Goal: Transaction & Acquisition: Purchase product/service

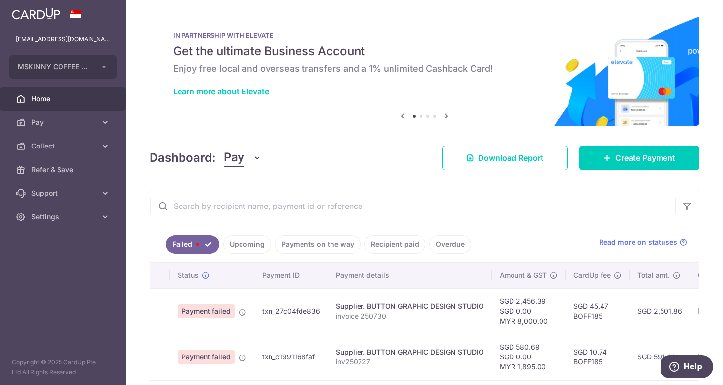
click at [245, 249] on link "Upcoming" at bounding box center [247, 244] width 48 height 19
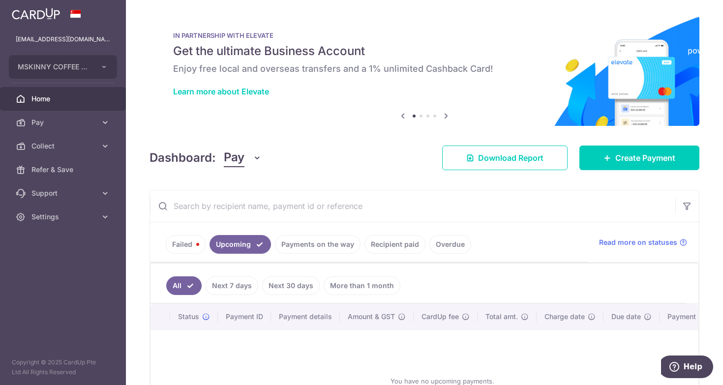
click at [195, 246] on link "Failed" at bounding box center [186, 244] width 40 height 19
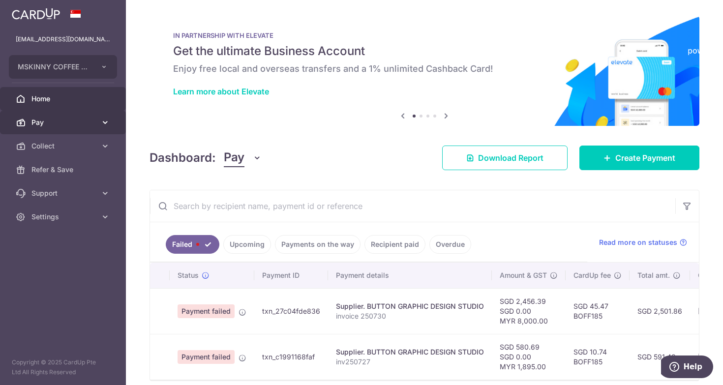
click at [52, 128] on link "Pay" at bounding box center [63, 123] width 126 height 24
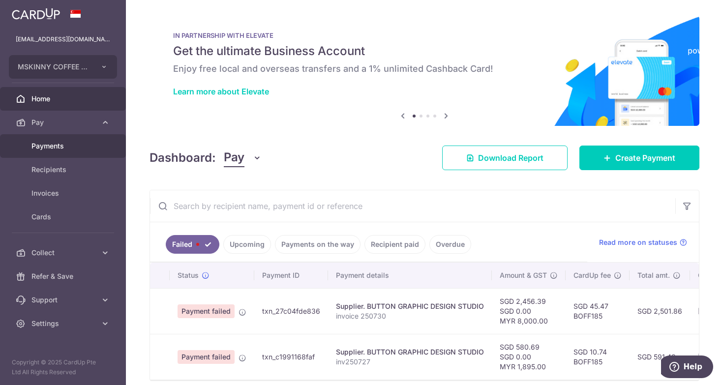
click at [71, 149] on span "Payments" at bounding box center [63, 146] width 65 height 10
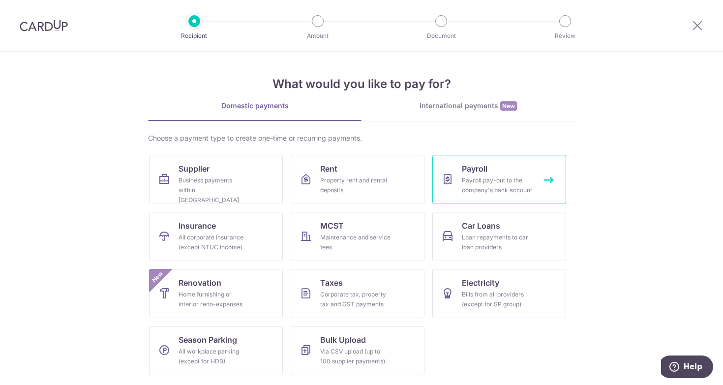
click at [513, 181] on div "Payroll pay-out to the company's bank account" at bounding box center [497, 186] width 71 height 20
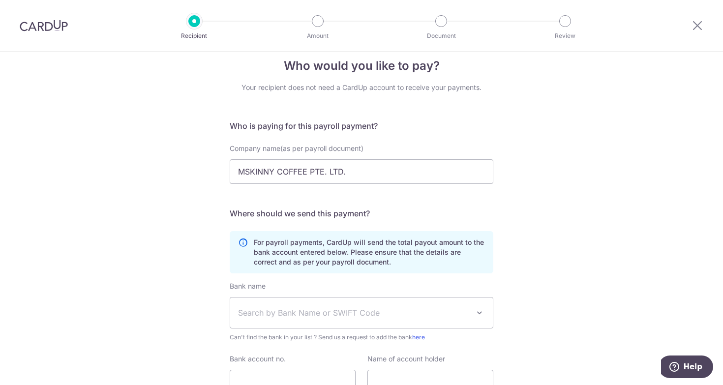
scroll to position [63, 0]
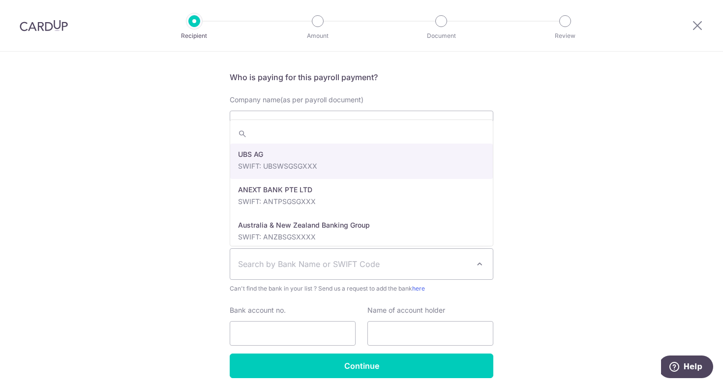
click at [332, 263] on span "Search by Bank Name or SWIFT Code" at bounding box center [353, 264] width 231 height 12
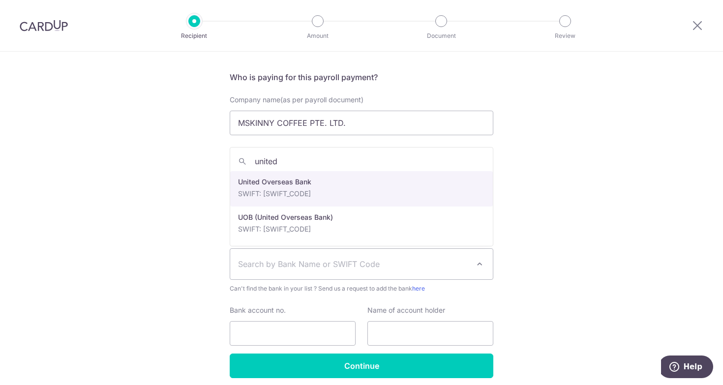
type input "united"
select select "23668"
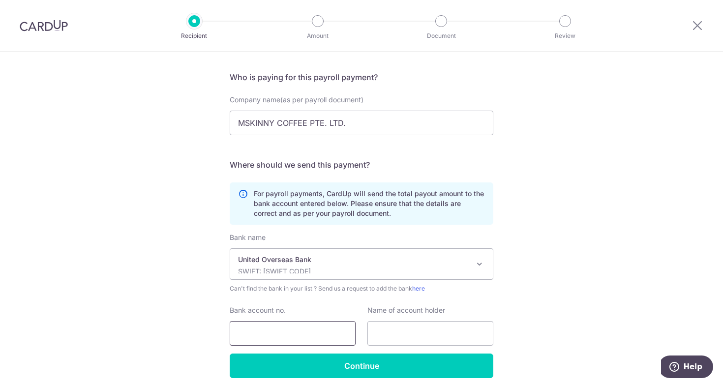
click at [320, 331] on input "Bank account no." at bounding box center [293, 333] width 126 height 25
paste input "3643267061"
type input "3643267061"
click at [455, 331] on input "text" at bounding box center [430, 333] width 126 height 25
type input "m"
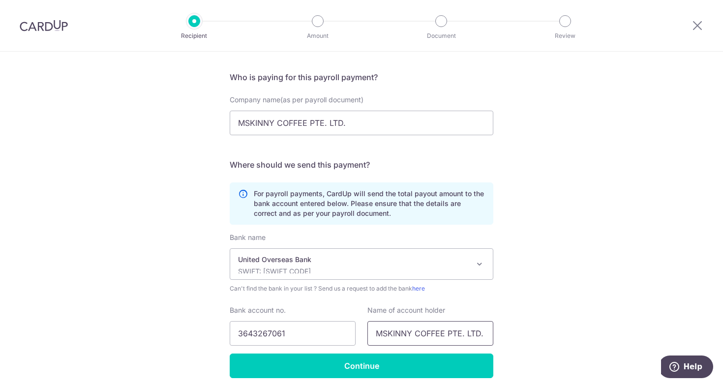
type input "MSKINNY COFFEE PTE. LTD."
click at [562, 334] on div "Who would you like to pay? Your recipient does not need a CardUp account to rec…" at bounding box center [361, 207] width 723 height 436
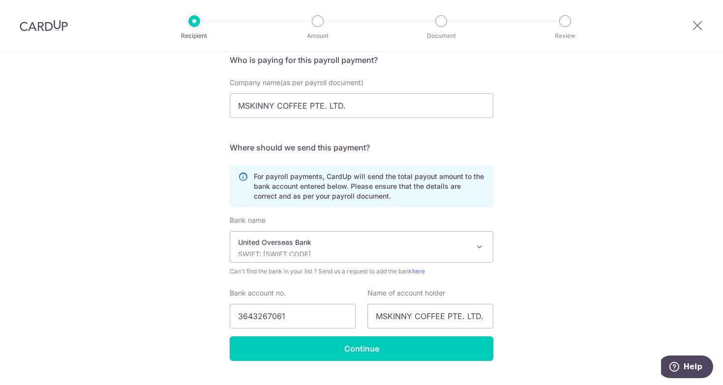
scroll to position [83, 0]
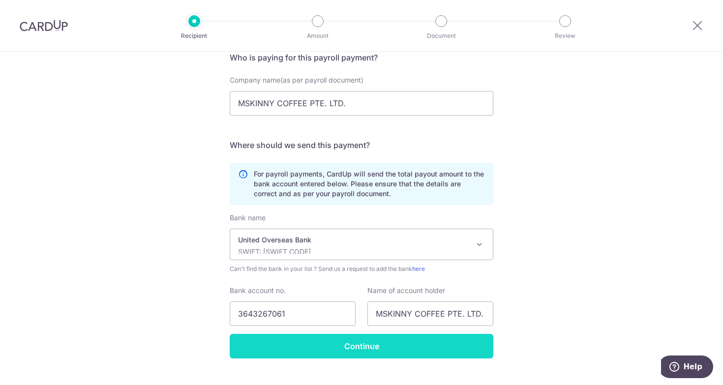
click at [367, 353] on input "Continue" at bounding box center [362, 346] width 264 height 25
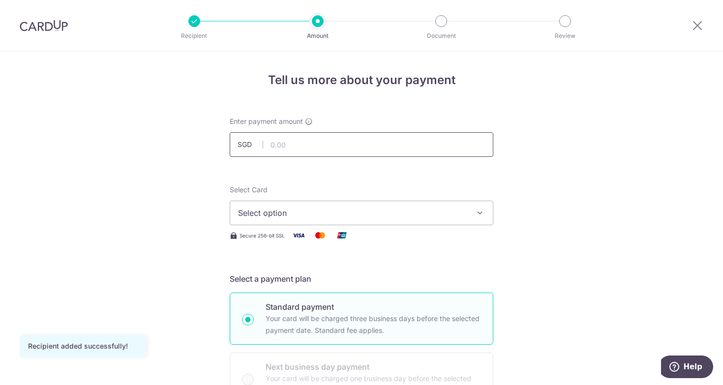
click at [374, 146] on input "text" at bounding box center [362, 144] width 264 height 25
type input "15,187.00"
click at [289, 213] on span "Select option" at bounding box center [352, 213] width 229 height 12
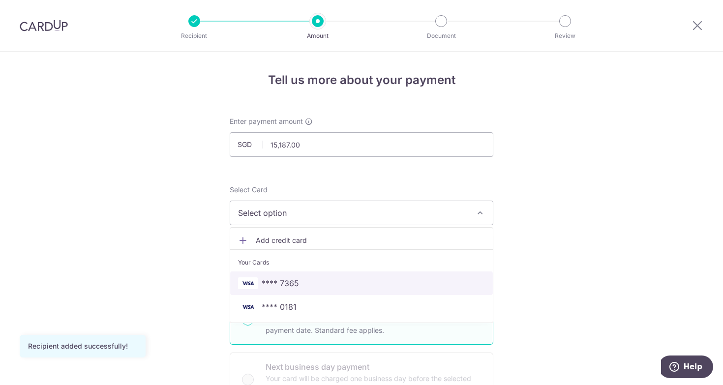
click at [333, 283] on span "**** 7365" at bounding box center [361, 283] width 247 height 12
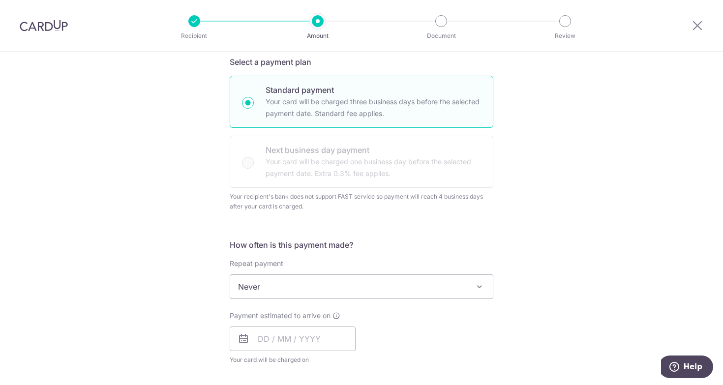
scroll to position [217, 0]
click at [372, 290] on span "Never" at bounding box center [361, 286] width 263 height 24
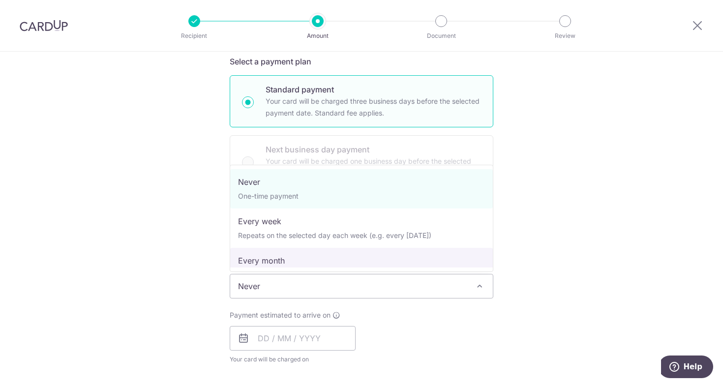
select select "3"
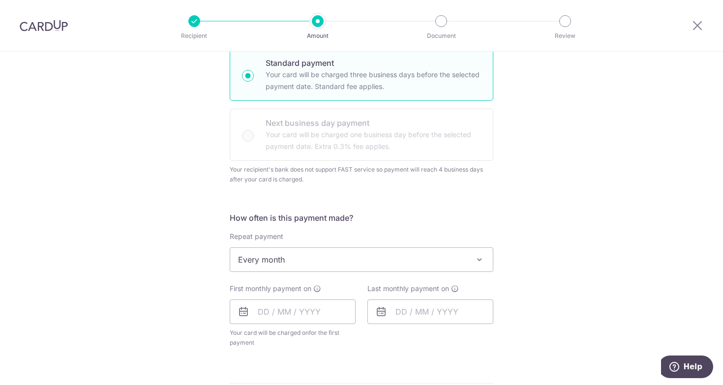
scroll to position [246, 0]
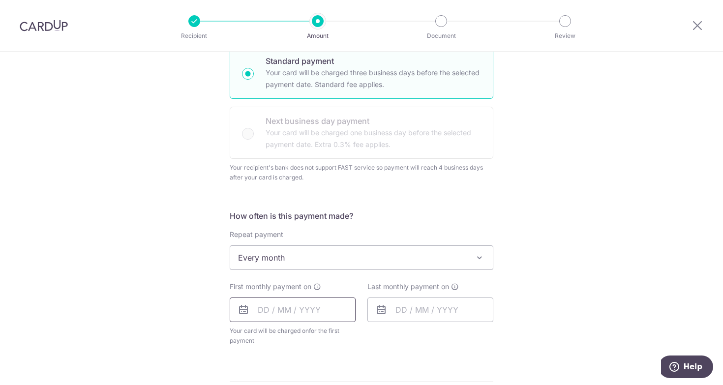
click at [291, 309] on input "text" at bounding box center [293, 310] width 126 height 25
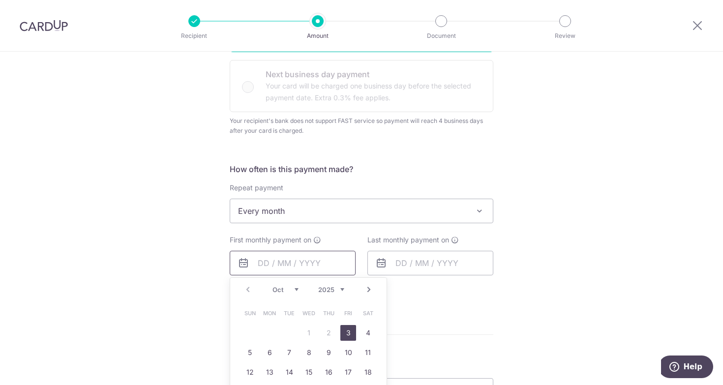
scroll to position [293, 0]
click at [351, 333] on link "3" at bounding box center [348, 333] width 16 height 16
type input "03/10/2025"
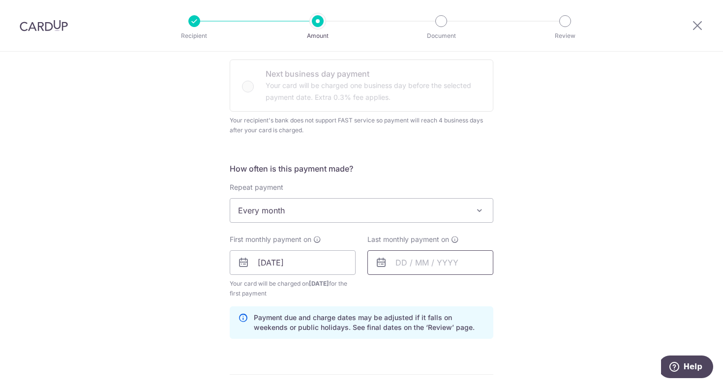
click at [407, 263] on input "text" at bounding box center [430, 262] width 126 height 25
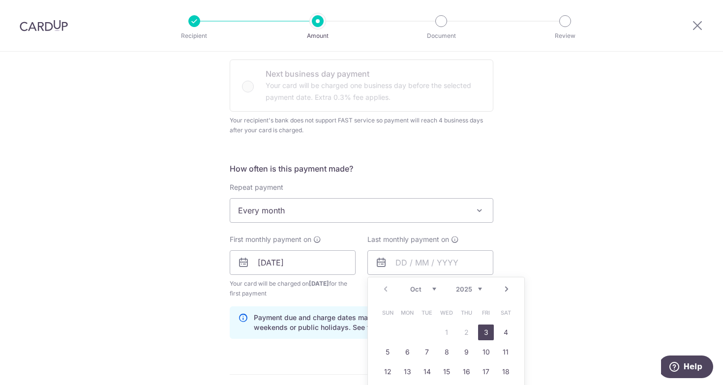
click at [456, 285] on select "2025 2026 2027 2028 2029 2030 2031 2032 2033 2034 2035" at bounding box center [469, 289] width 26 height 8
click at [544, 287] on div "Tell us more about your payment Enter payment amount SGD 15,187.00 15187.00 Rec…" at bounding box center [361, 268] width 723 height 1020
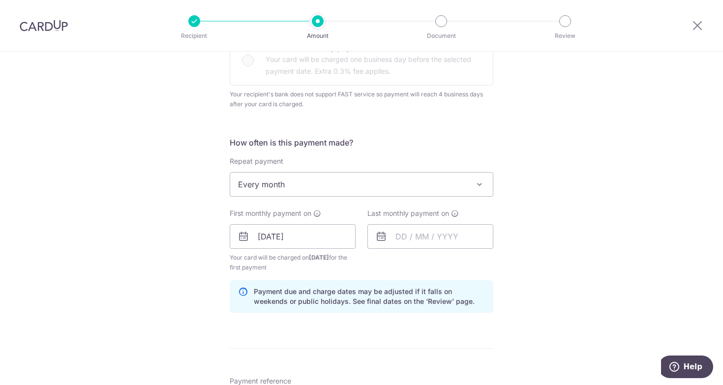
scroll to position [330, 0]
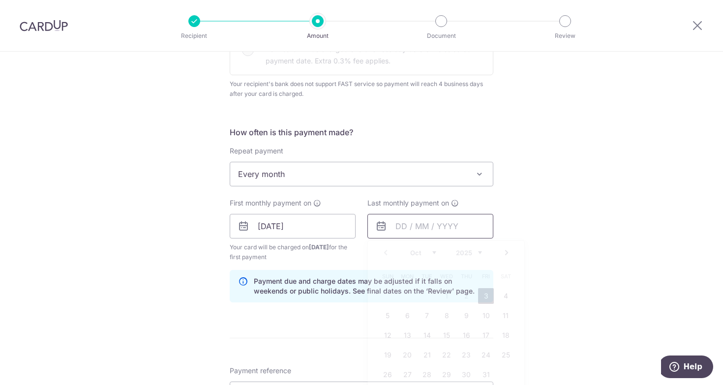
click at [408, 227] on input "text" at bounding box center [430, 226] width 126 height 25
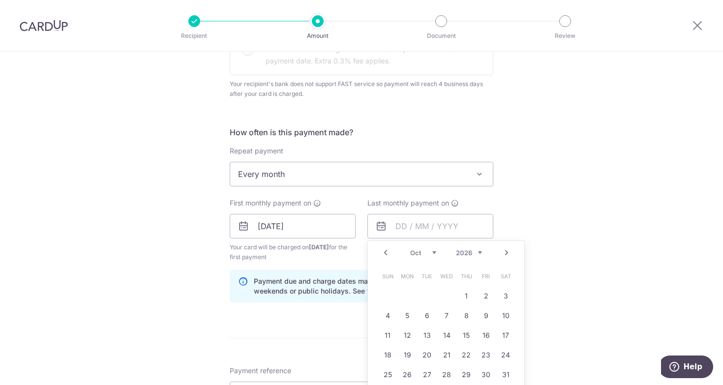
click at [438, 255] on div "Jan Feb Mar Apr May Jun Jul Aug Sep Oct Nov Dec 2025 2026 2027 2028 2029 2030 2…" at bounding box center [446, 253] width 72 height 8
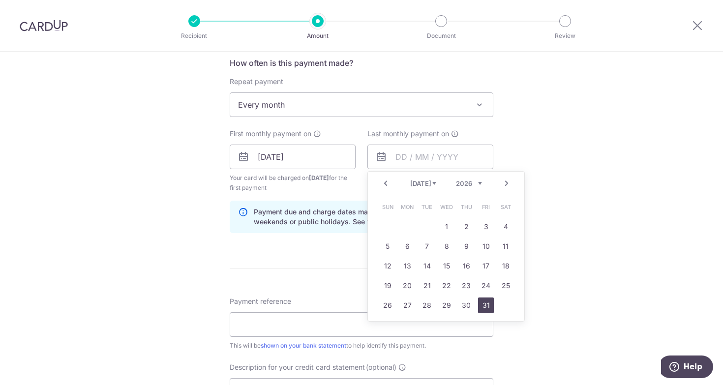
click at [483, 306] on link "31" at bounding box center [486, 306] width 16 height 16
type input "31/07/2026"
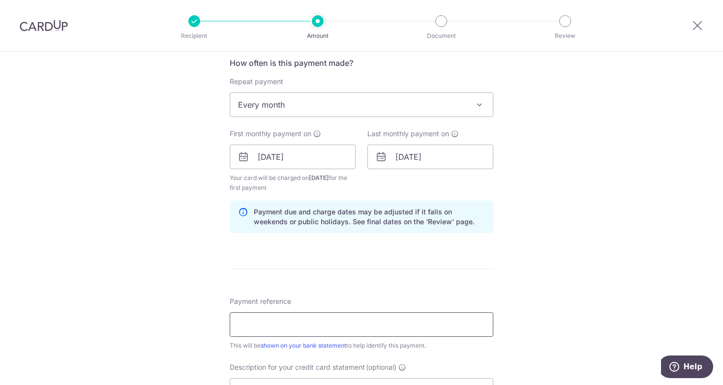
click at [375, 320] on input "Payment reference" at bounding box center [362, 324] width 264 height 25
click at [394, 339] on div "Payment reference This will be shown on your bank statement to help identify th…" at bounding box center [362, 324] width 264 height 54
click at [401, 328] on input "Payment reference" at bounding box center [362, 324] width 264 height 25
type input "payroll"
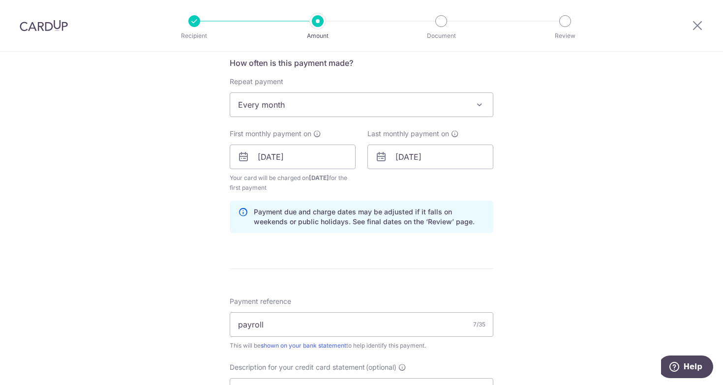
click at [435, 273] on form "Enter payment amount SGD 15,187.00 15187.00 Recipient added successfully! Selec…" at bounding box center [362, 172] width 264 height 908
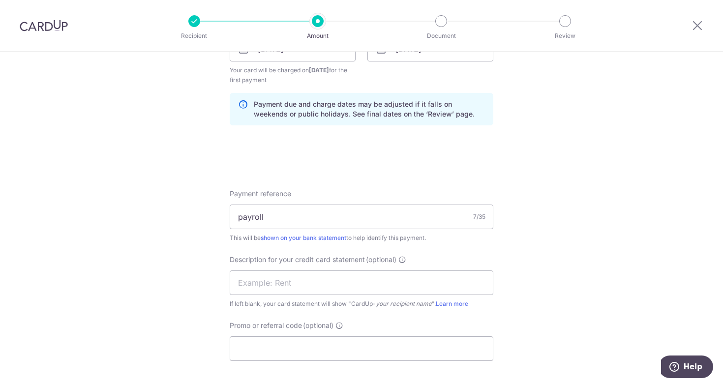
scroll to position [506, 0]
click at [343, 279] on input "text" at bounding box center [362, 284] width 264 height 25
type input "payroll"
click at [342, 359] on input "Promo or referral code (optional)" at bounding box center [362, 349] width 264 height 25
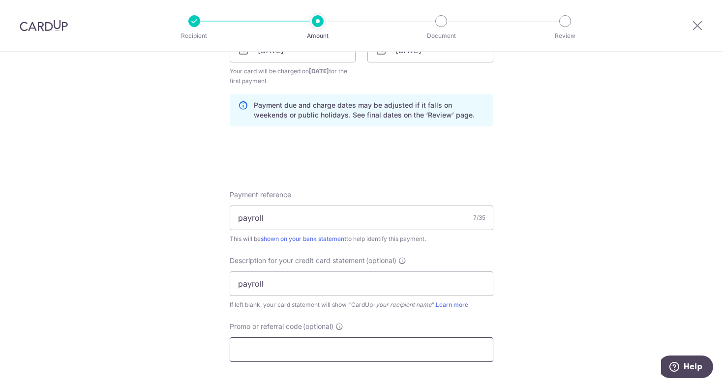
click at [342, 359] on input "Promo or referral code (optional)" at bounding box center [362, 349] width 264 height 25
type input "MSKINNY173"
click at [534, 297] on div "Tell us more about your payment Enter payment amount SGD 15,187.00 15187.00 Rec…" at bounding box center [361, 56] width 723 height 1020
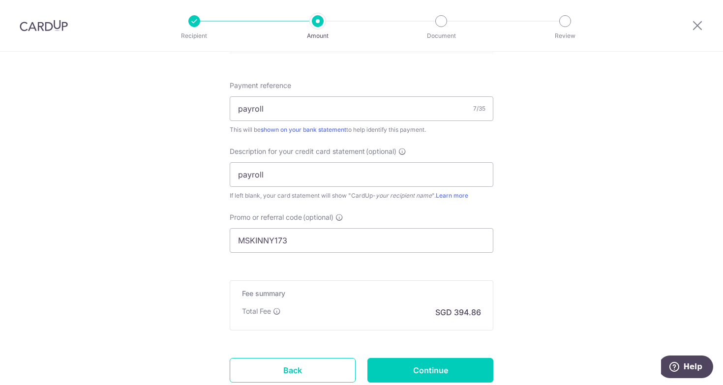
scroll to position [618, 0]
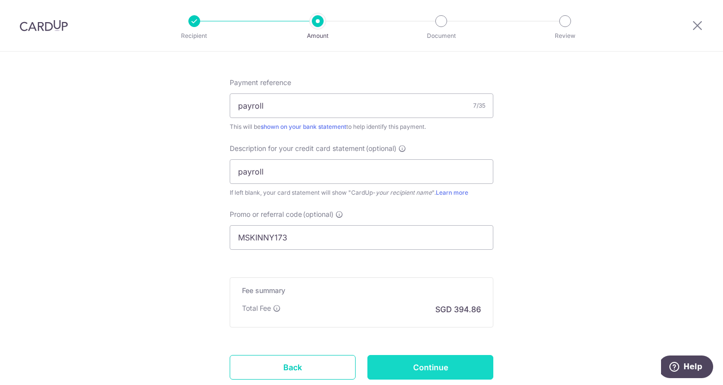
click at [439, 375] on input "Continue" at bounding box center [430, 367] width 126 height 25
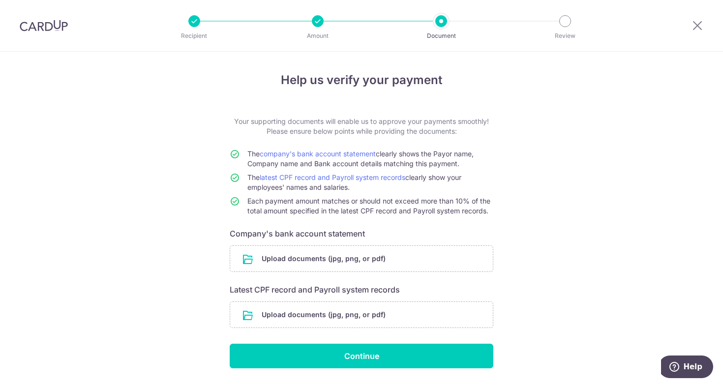
scroll to position [15, 0]
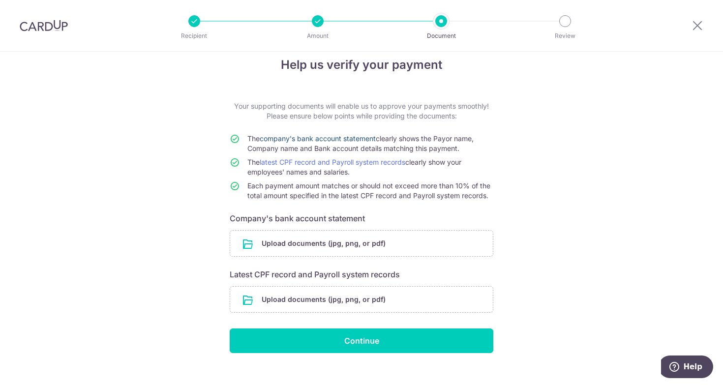
click at [355, 139] on link "company's bank account statement" at bounding box center [318, 138] width 116 height 8
click at [343, 249] on input "file" at bounding box center [361, 244] width 263 height 26
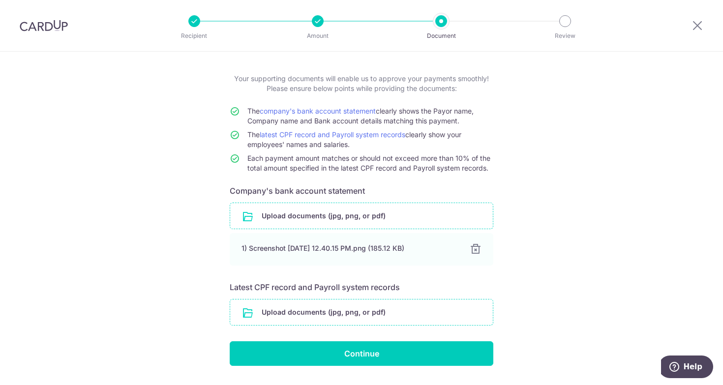
scroll to position [49, 0]
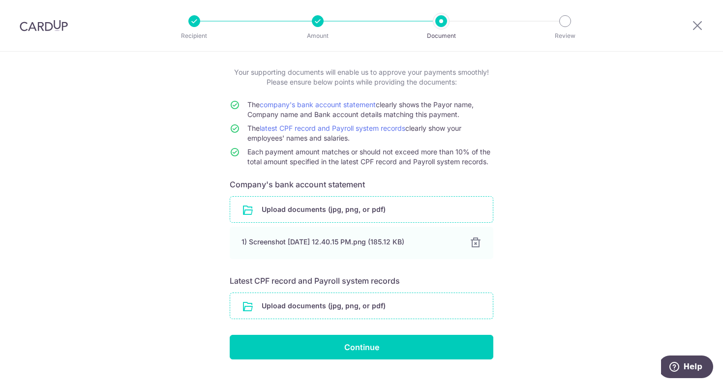
click at [358, 302] on input "file" at bounding box center [361, 306] width 263 height 26
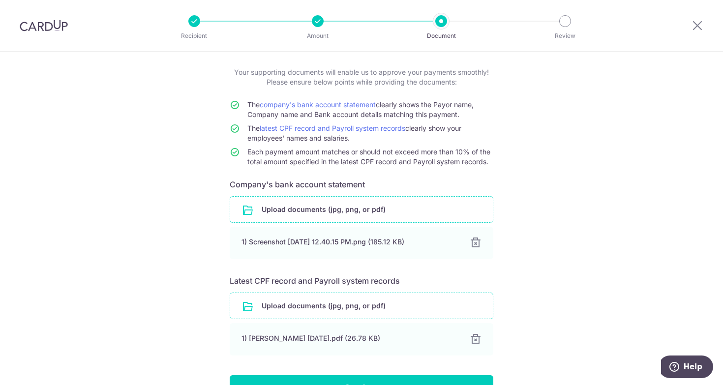
scroll to position [110, 0]
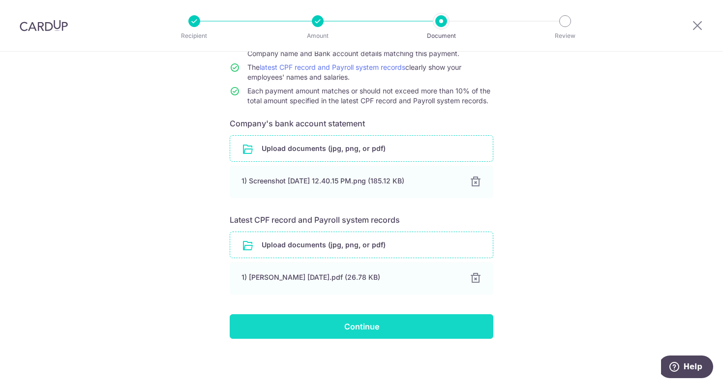
click at [390, 331] on input "Continue" at bounding box center [362, 326] width 264 height 25
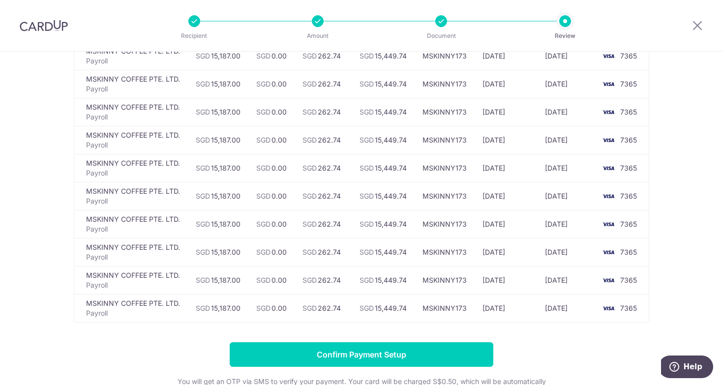
scroll to position [126, 0]
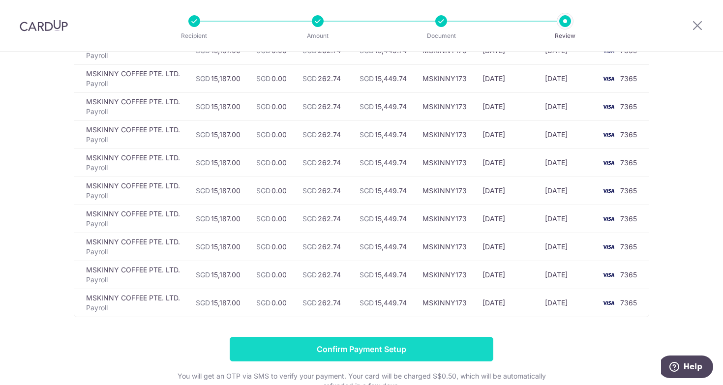
click at [375, 351] on input "Confirm Payment Setup" at bounding box center [362, 349] width 264 height 25
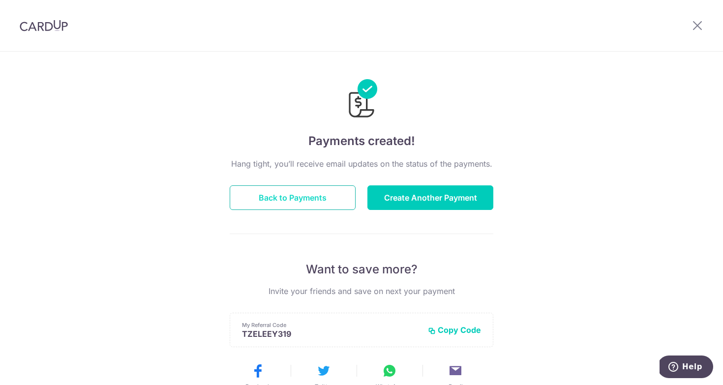
click at [321, 187] on button "Back to Payments" at bounding box center [293, 197] width 126 height 25
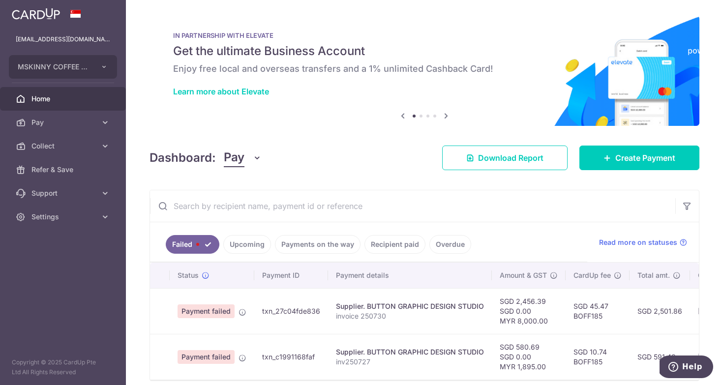
click at [249, 247] on link "Upcoming" at bounding box center [247, 244] width 48 height 19
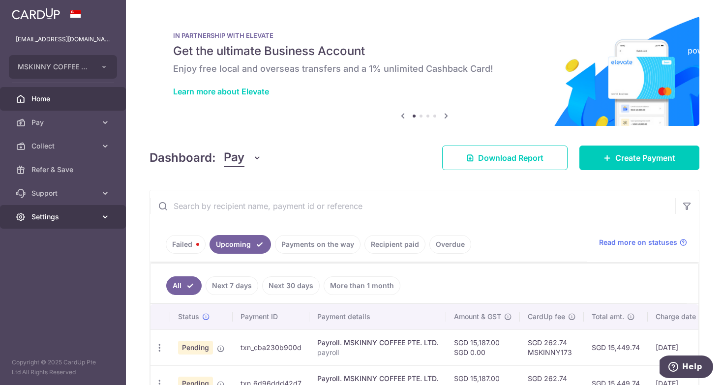
click at [76, 223] on link "Settings" at bounding box center [63, 217] width 126 height 24
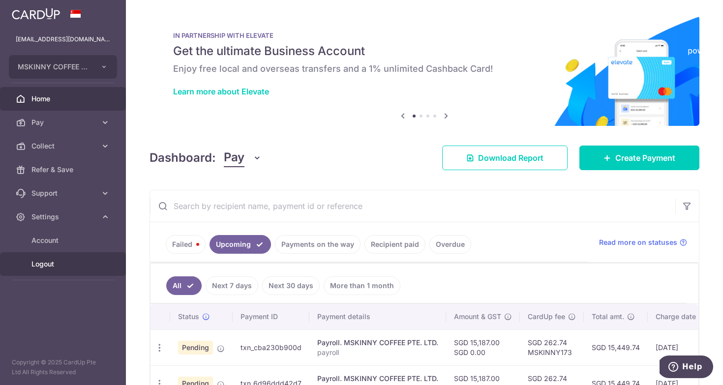
click at [51, 268] on span "Logout" at bounding box center [63, 264] width 65 height 10
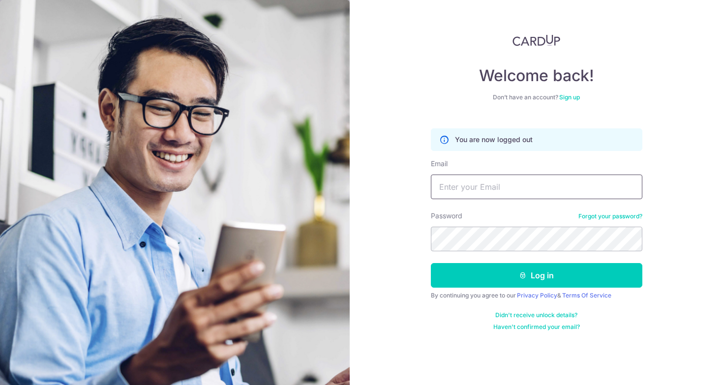
click at [500, 179] on input "Email" at bounding box center [536, 187] width 211 height 25
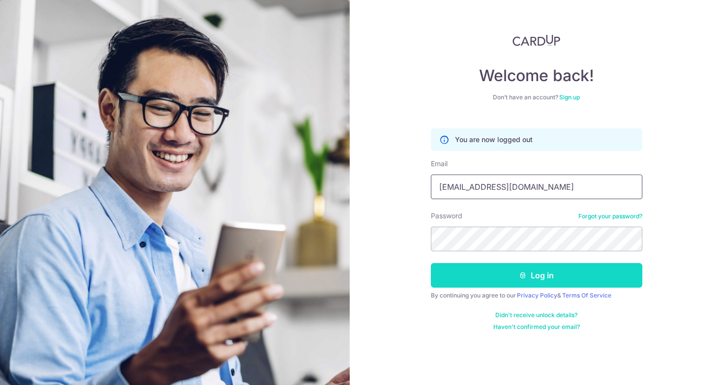
type input "bradleyfk@gmail.com"
click at [547, 283] on button "Log in" at bounding box center [536, 275] width 211 height 25
